Goal: Transaction & Acquisition: Purchase product/service

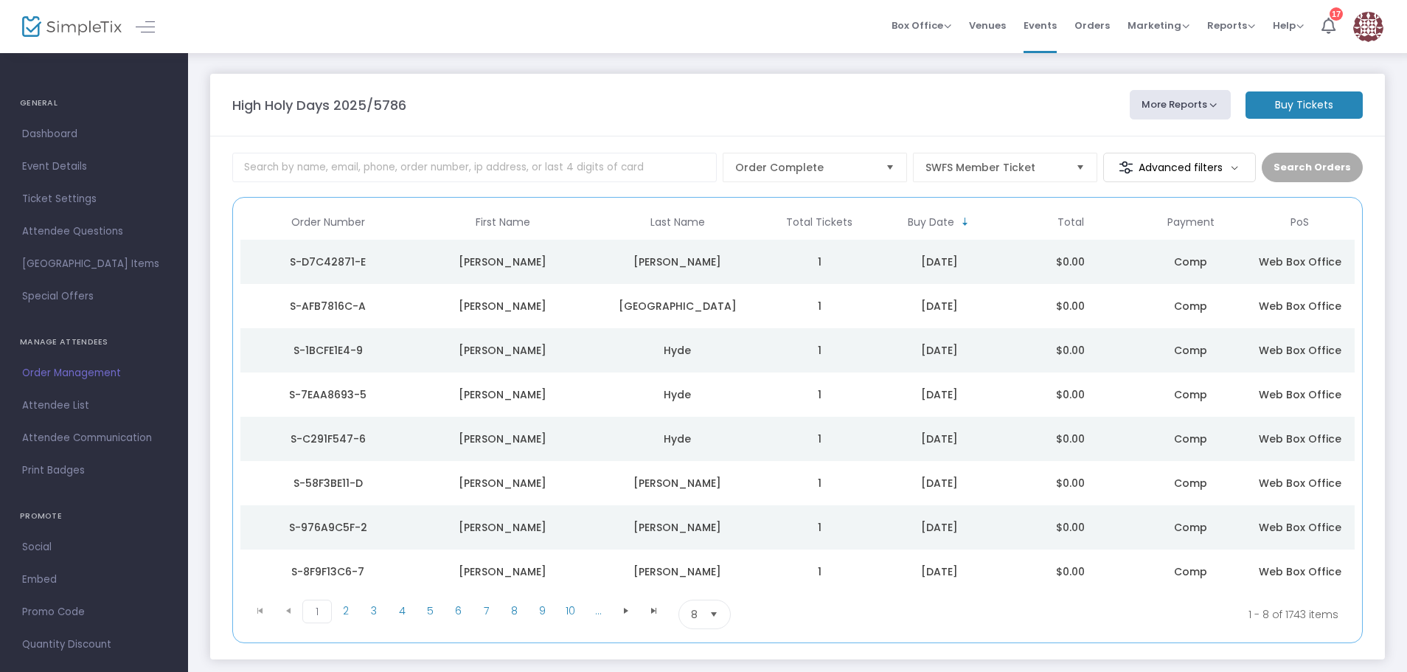
click at [1296, 102] on m-button "Buy Tickets" at bounding box center [1303, 104] width 117 height 27
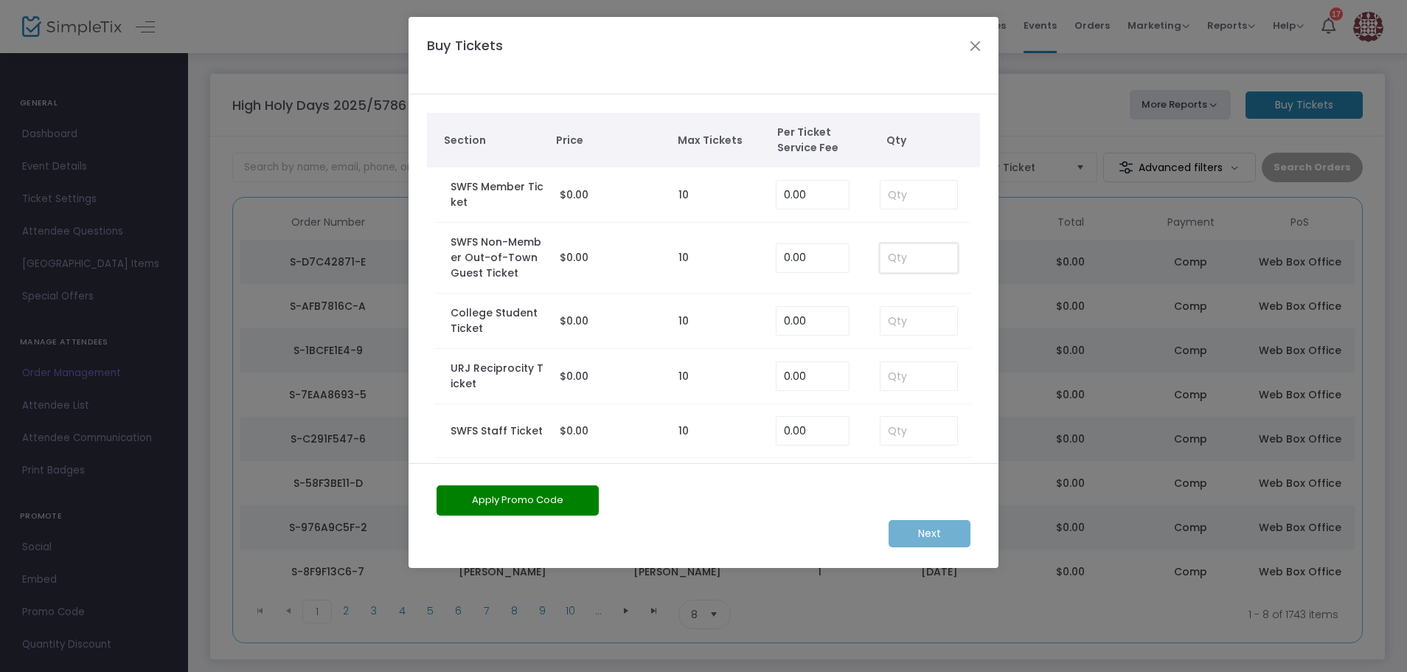
click at [884, 255] on input at bounding box center [918, 258] width 77 height 28
type input "1"
click at [944, 528] on m-button "Next" at bounding box center [929, 533] width 82 height 27
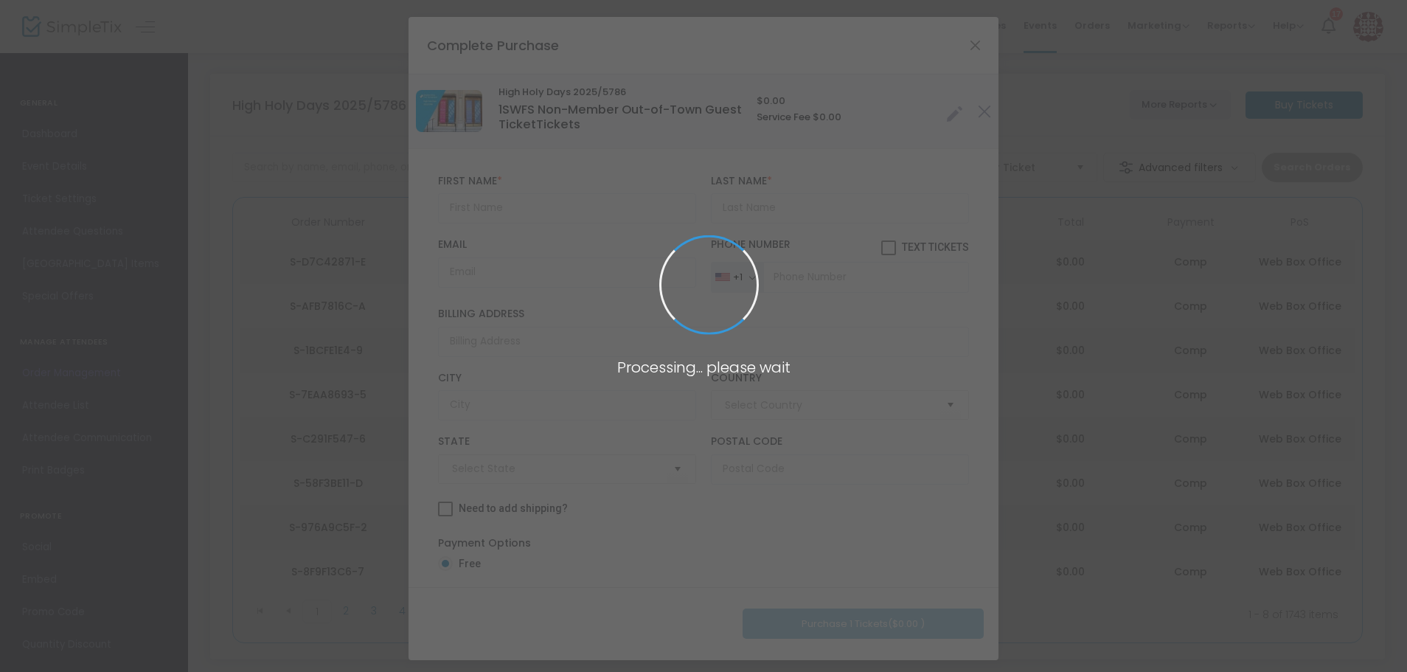
type input "United States"
type input "New York"
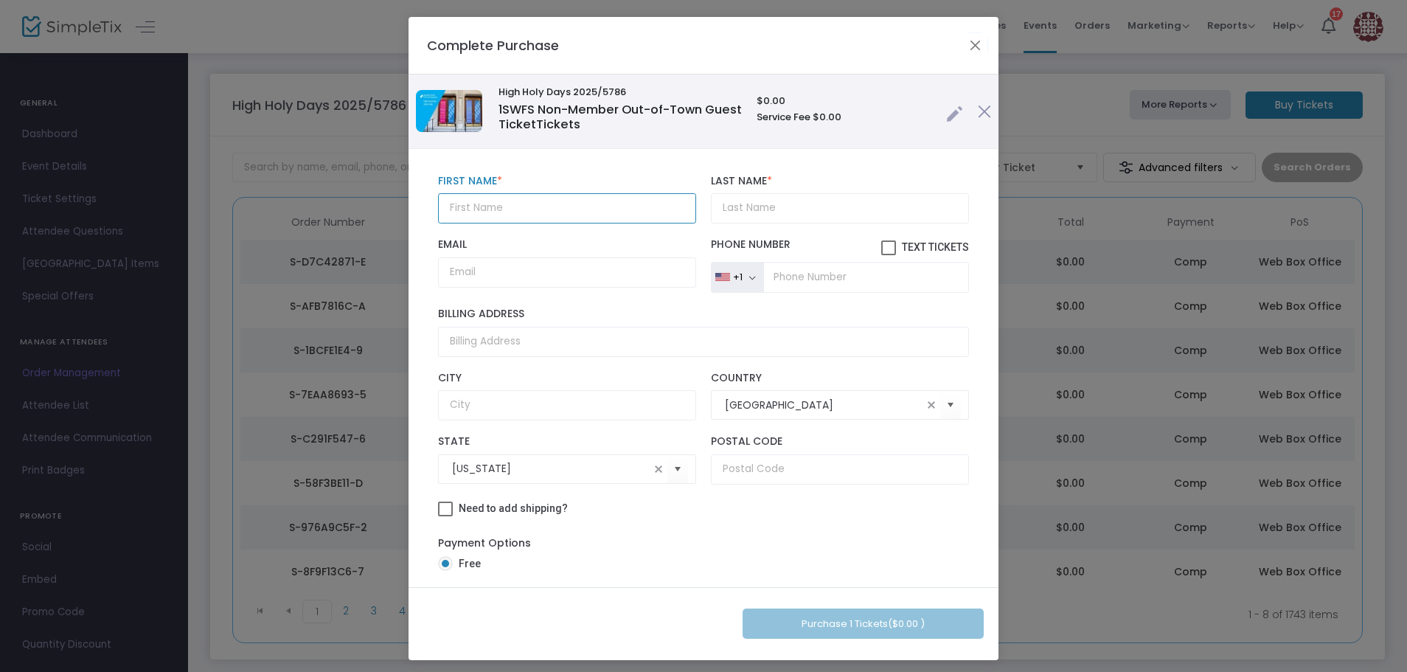
click at [534, 193] on input "text" at bounding box center [567, 208] width 258 height 30
type input "Bradley"
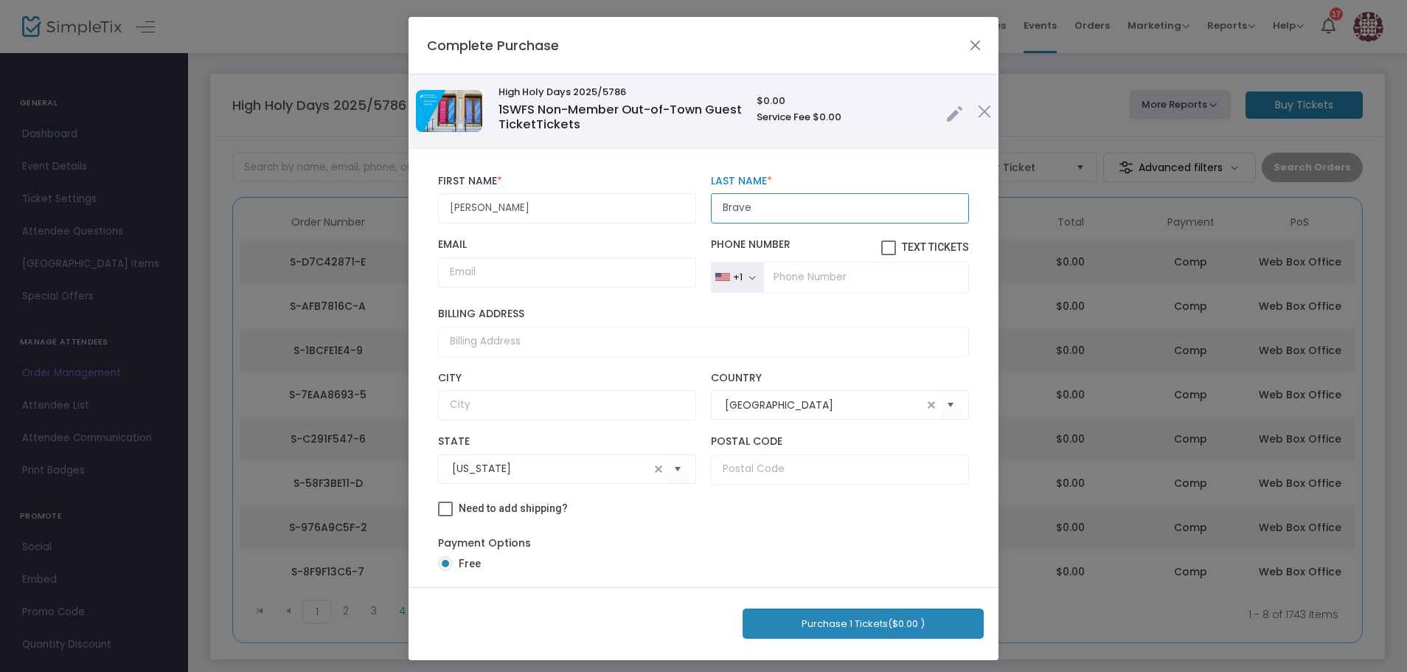
type input "Brave"
paste input "brad314@nyc.rr.com"
type input "brad314@nyc.rr.com"
click at [910, 617] on button "Purchase 1 Tickets ($0.00 )" at bounding box center [862, 623] width 241 height 30
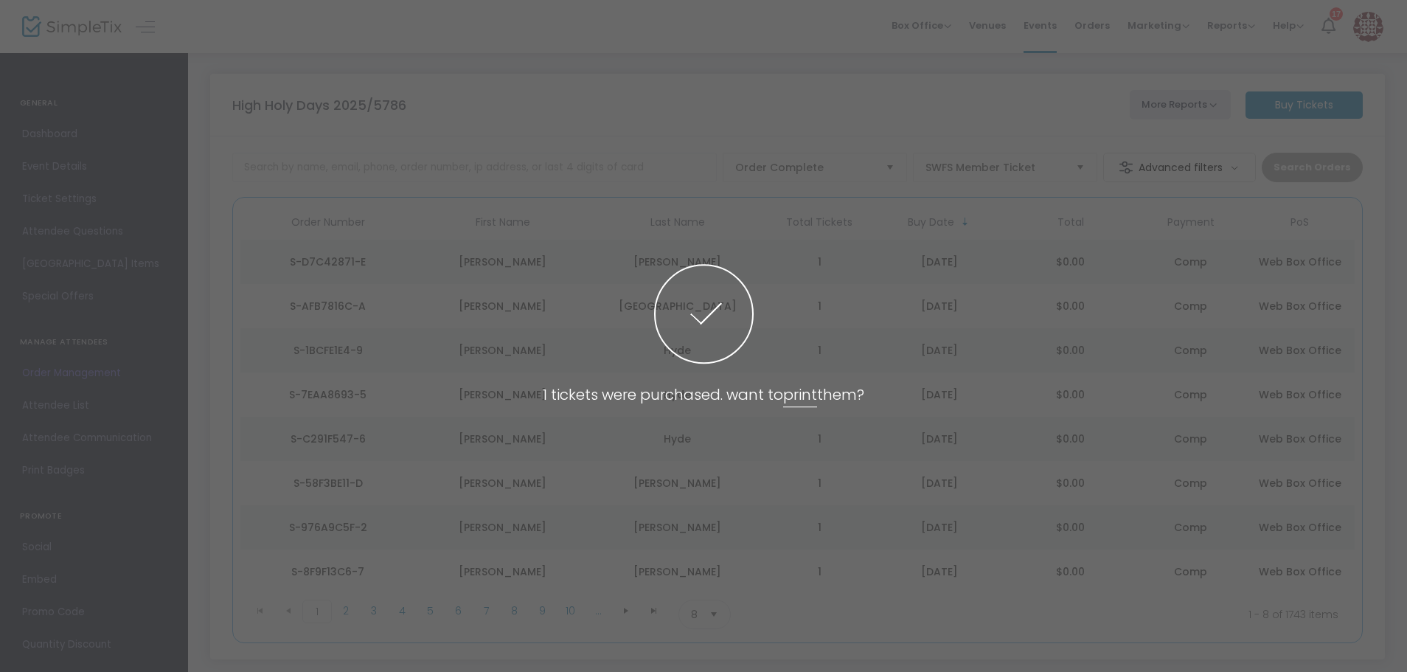
click at [785, 361] on div "1 tickets were purchased. want to print them?" at bounding box center [703, 336] width 321 height 144
click at [1316, 99] on span at bounding box center [703, 336] width 1407 height 672
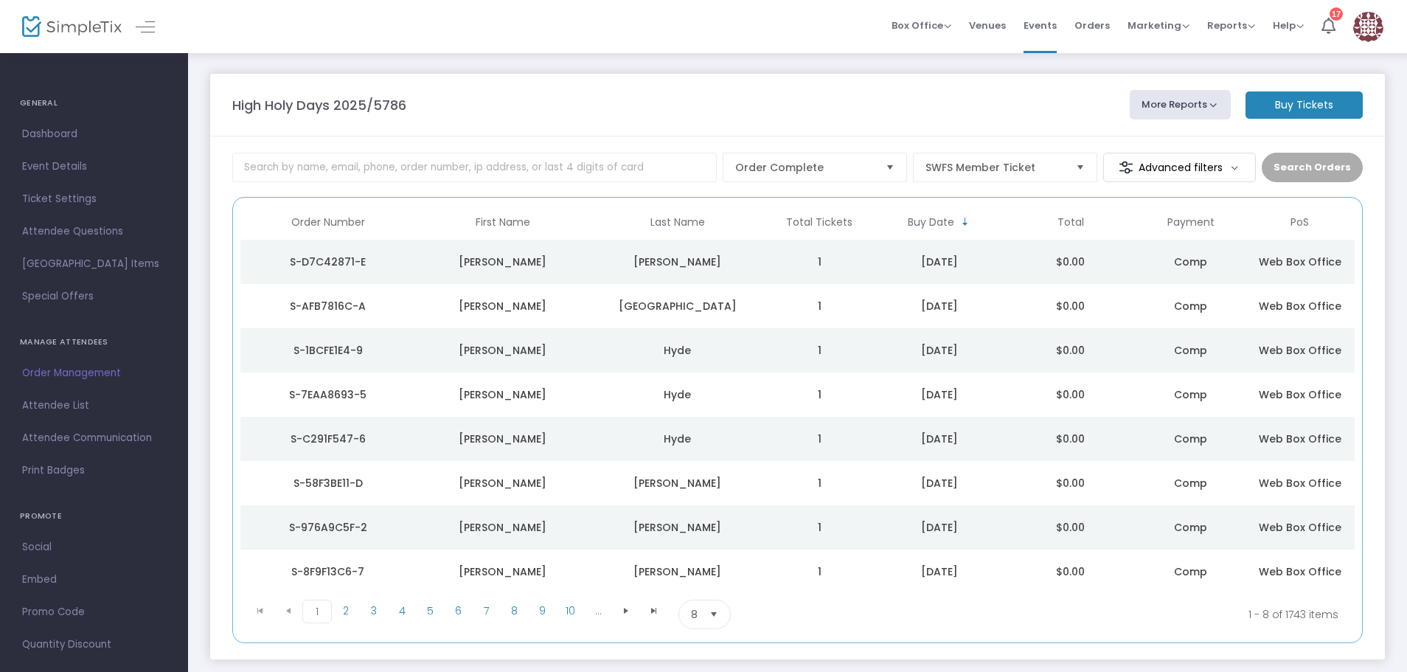
click at [1314, 108] on m-button "Buy Tickets" at bounding box center [1303, 104] width 117 height 27
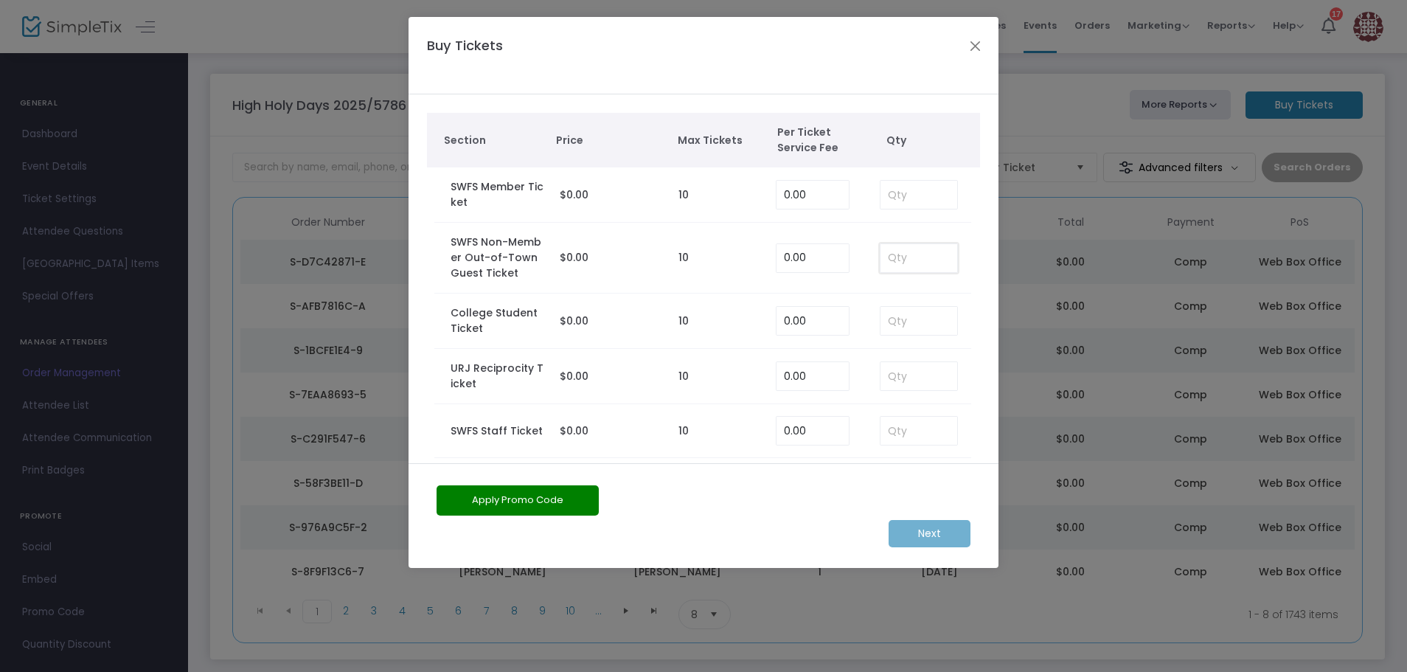
click at [915, 256] on input at bounding box center [918, 258] width 77 height 28
type input "1"
click at [935, 527] on m-button "Next" at bounding box center [929, 533] width 82 height 27
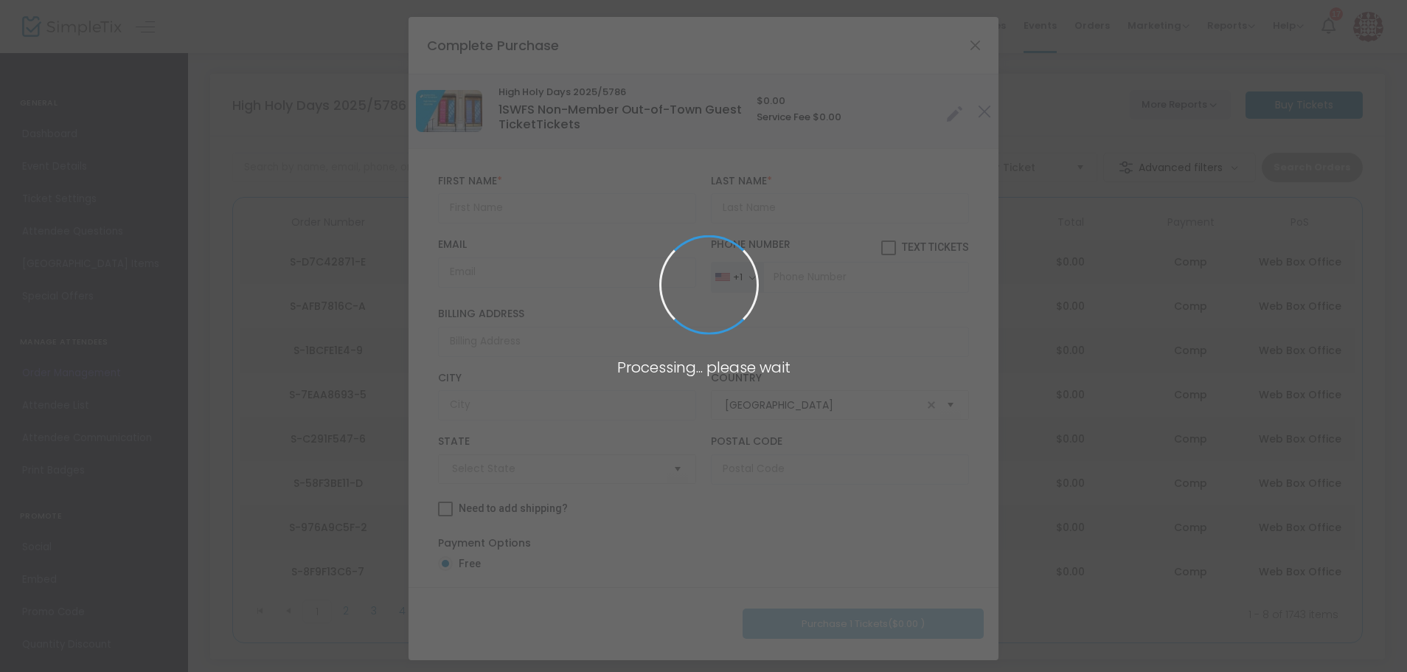
type input "New York"
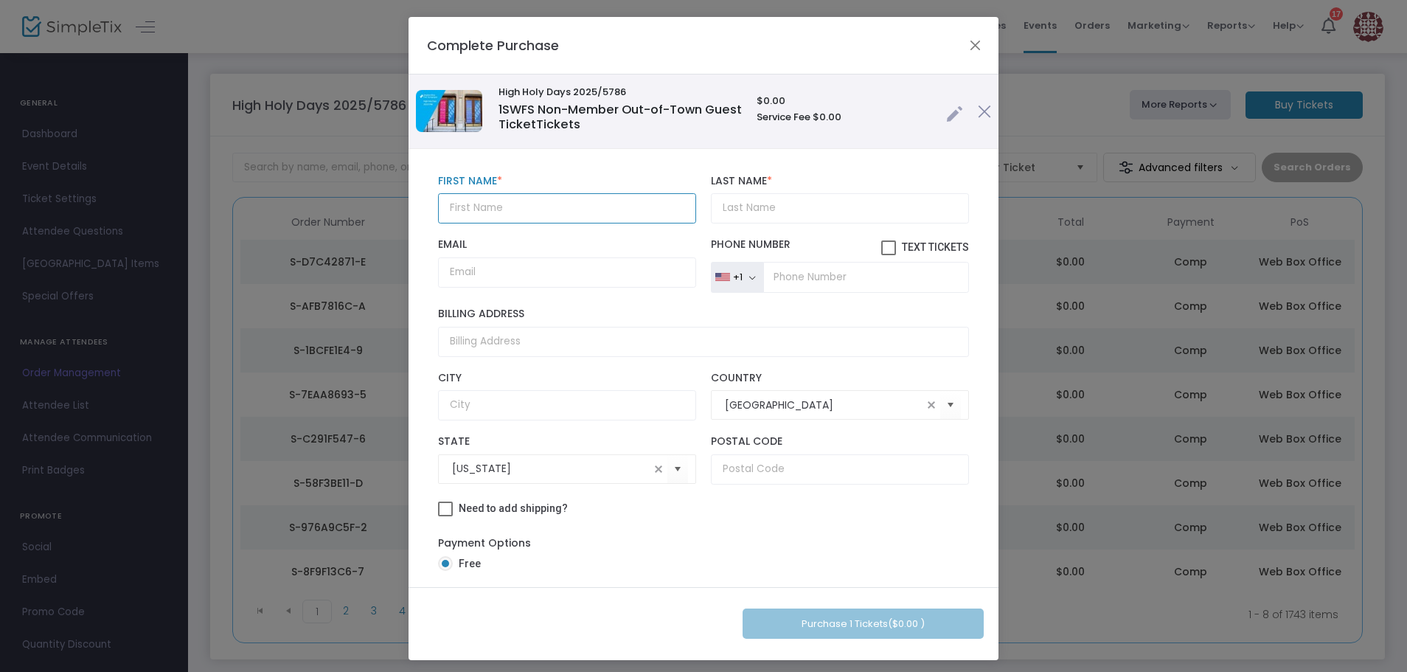
click at [517, 206] on input "text" at bounding box center [567, 208] width 258 height 30
type input "Mandy"
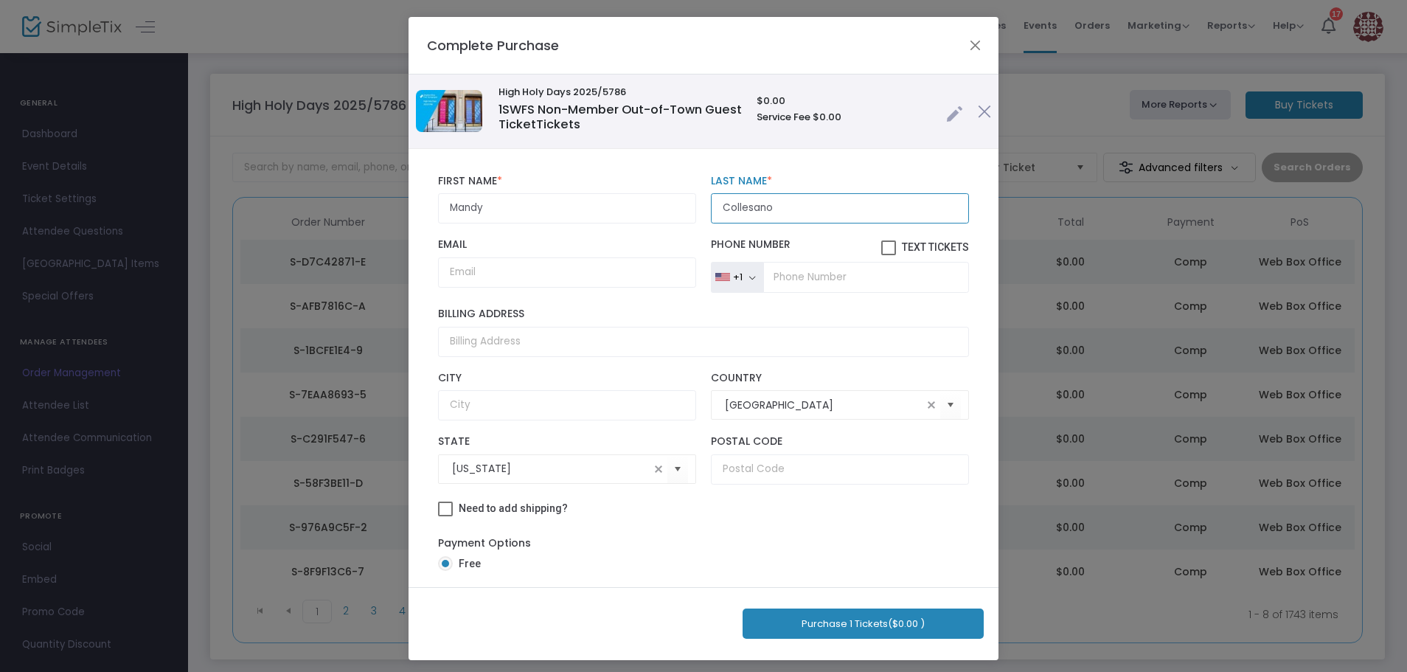
type input "Collesano"
paste input "mandy.collesano@gmail.com"
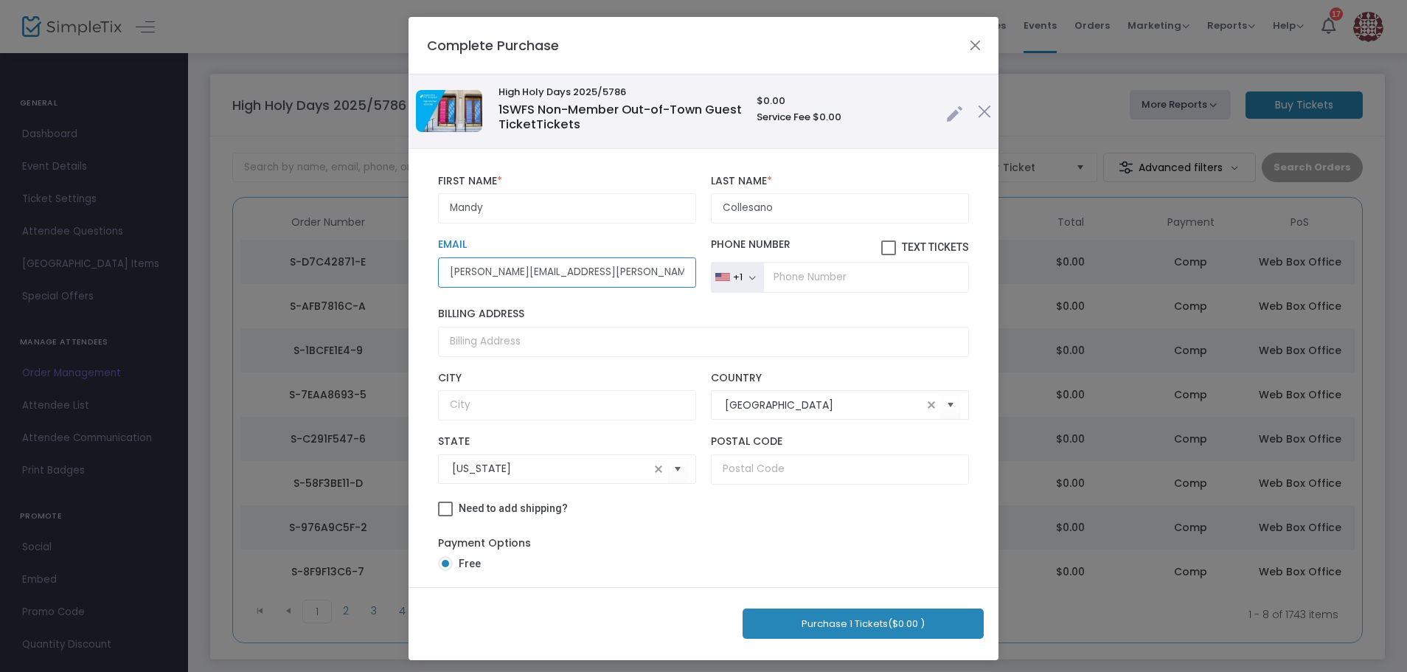
type input "mandy.collesano@gmail.com"
click at [843, 619] on button "Purchase 1 Tickets ($0.00 )" at bounding box center [862, 623] width 241 height 30
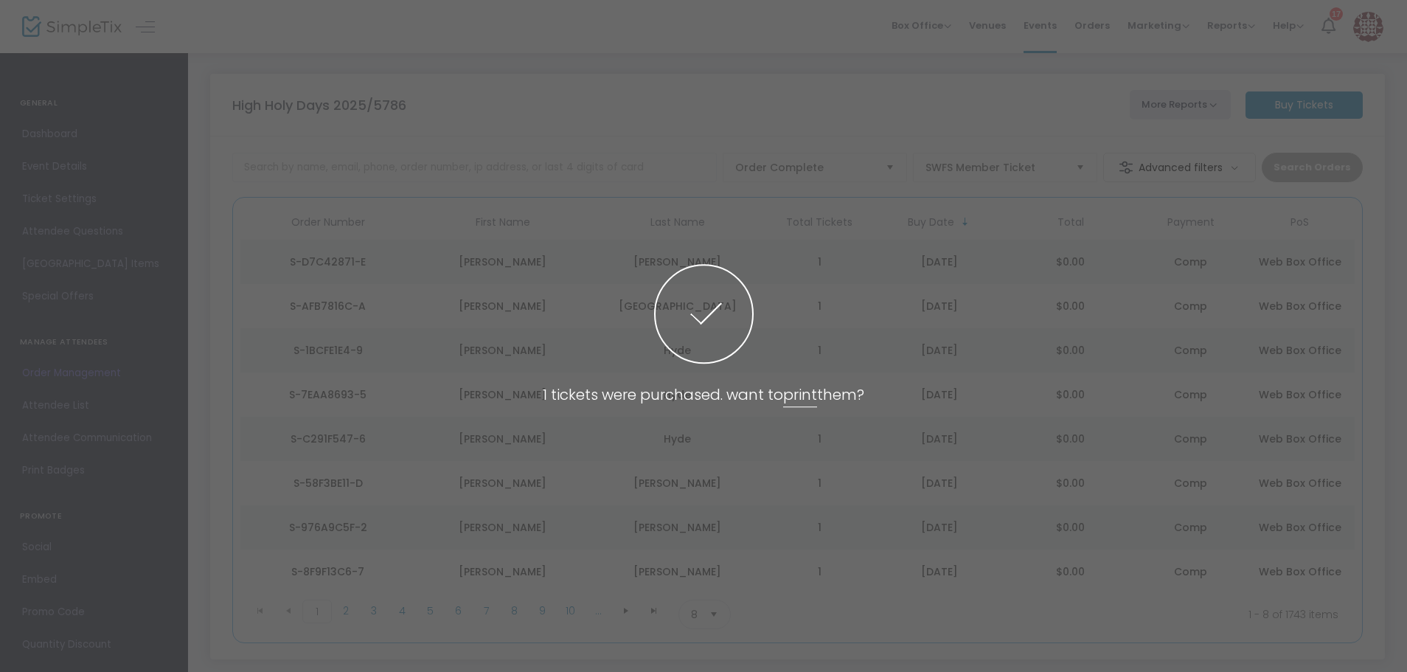
click at [841, 251] on span at bounding box center [703, 336] width 1407 height 672
click at [507, 163] on span at bounding box center [703, 336] width 1407 height 672
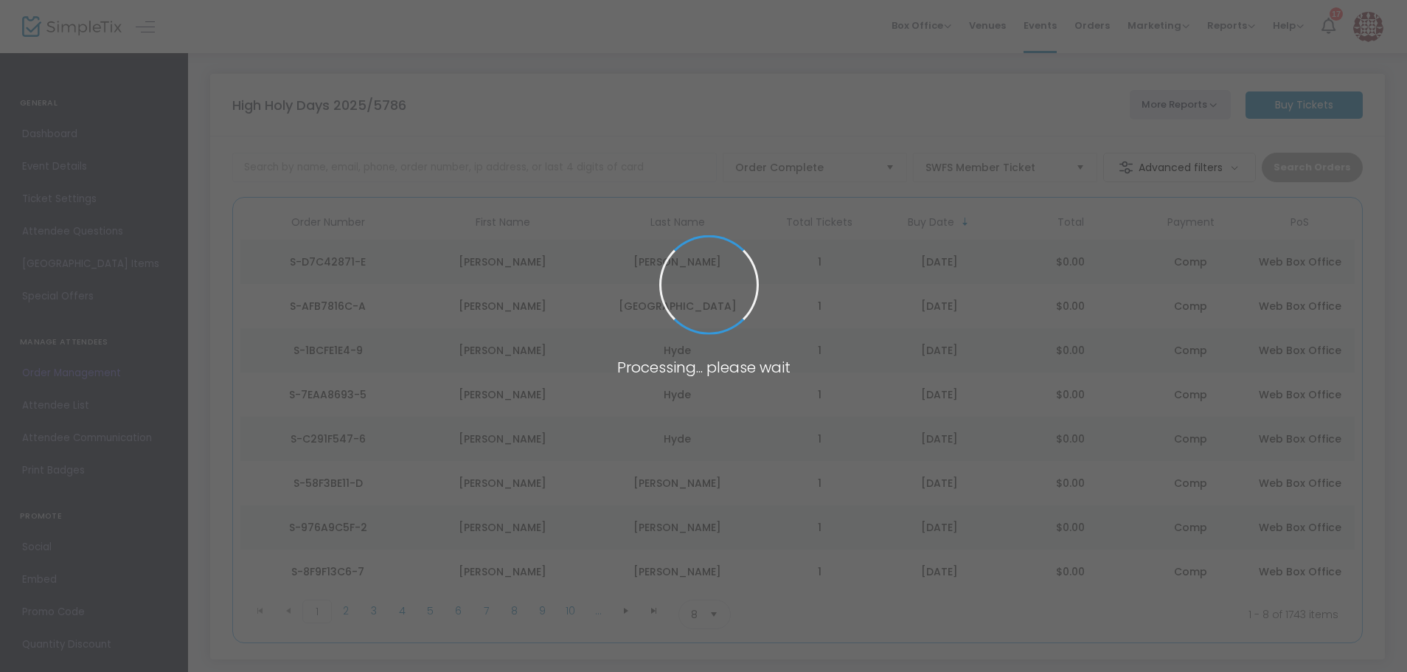
scroll to position [83, 0]
